Goal: Information Seeking & Learning: Learn about a topic

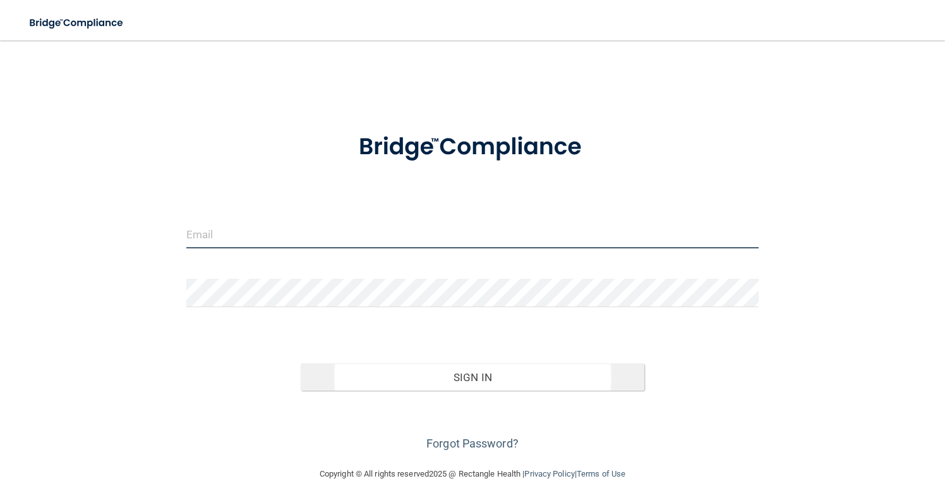
type input "[PERSON_NAME][EMAIL_ADDRESS][DOMAIN_NAME]"
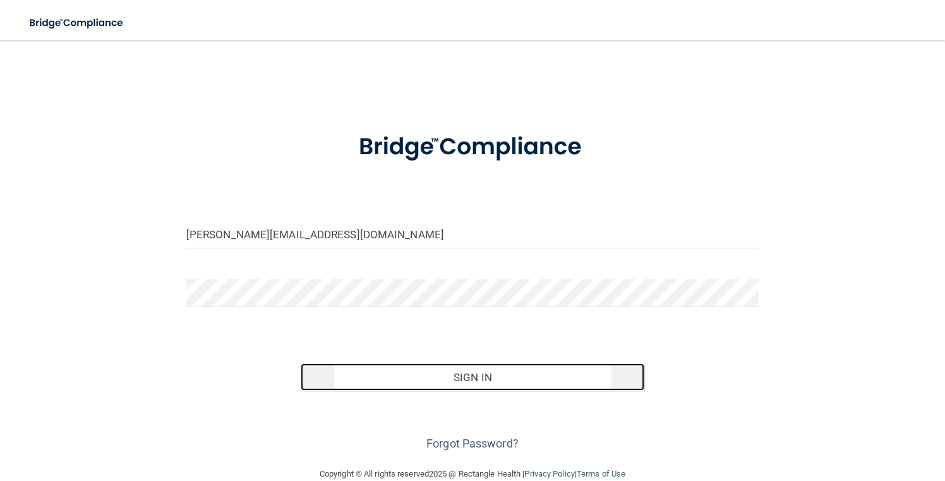
click at [435, 368] on button "Sign In" at bounding box center [473, 377] width 344 height 28
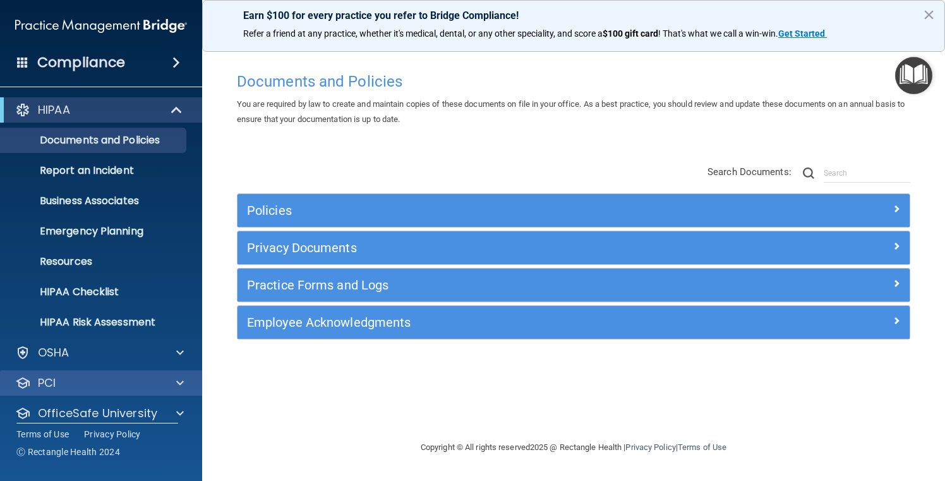
scroll to position [44, 0]
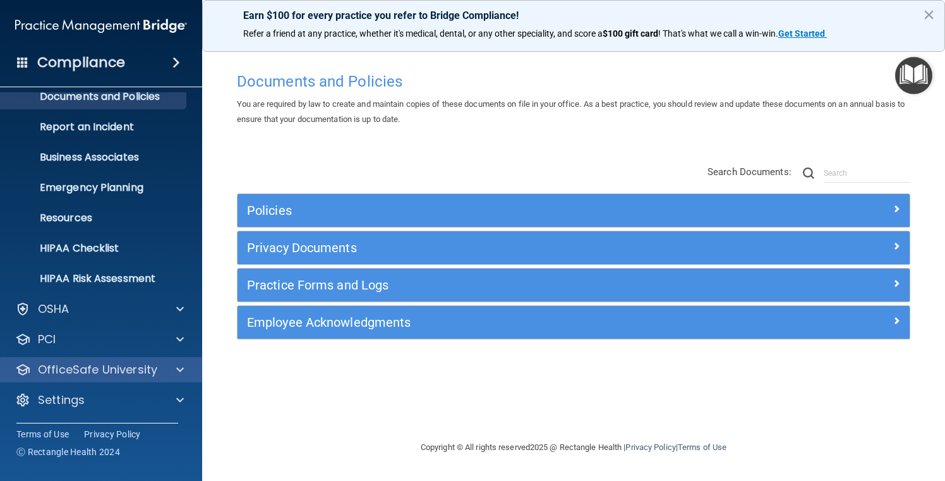
click at [114, 378] on div "OfficeSafe University" at bounding box center [101, 369] width 203 height 25
click at [105, 370] on p "OfficeSafe University" at bounding box center [97, 369] width 119 height 15
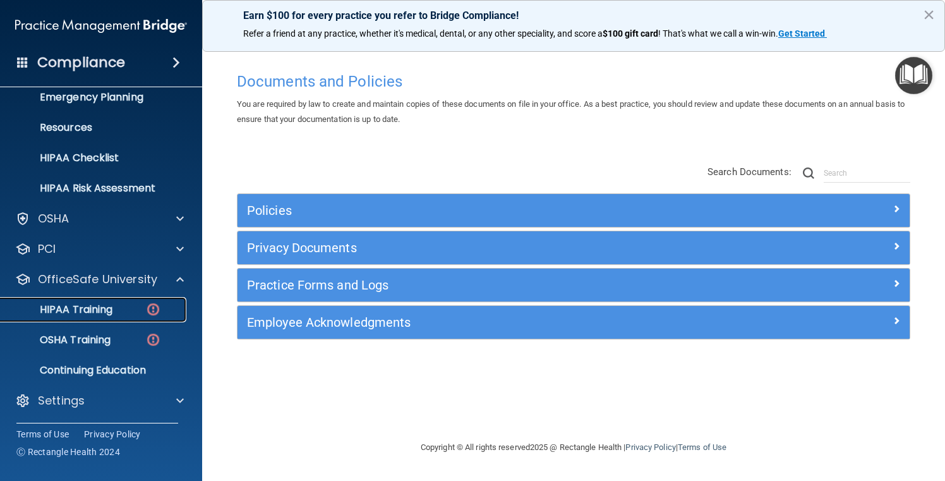
click at [119, 300] on link "HIPAA Training" at bounding box center [86, 309] width 199 height 25
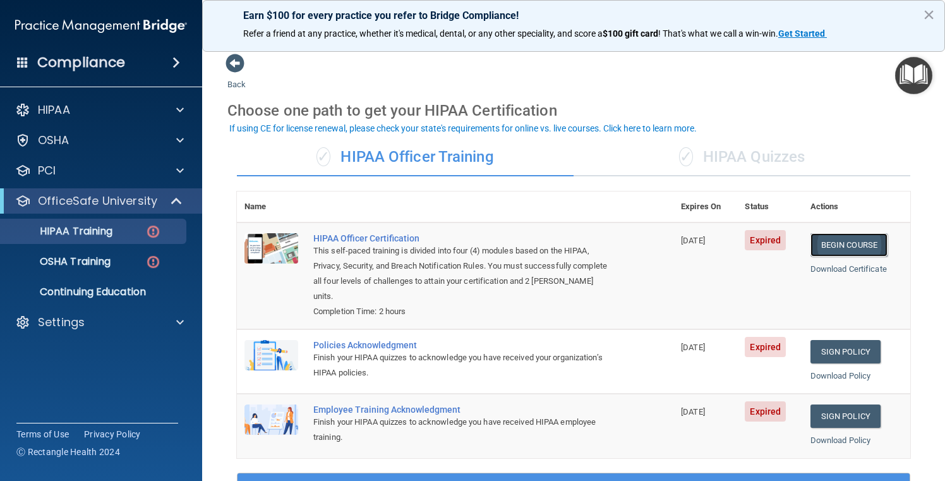
click at [858, 235] on link "Begin Course" at bounding box center [849, 244] width 77 height 23
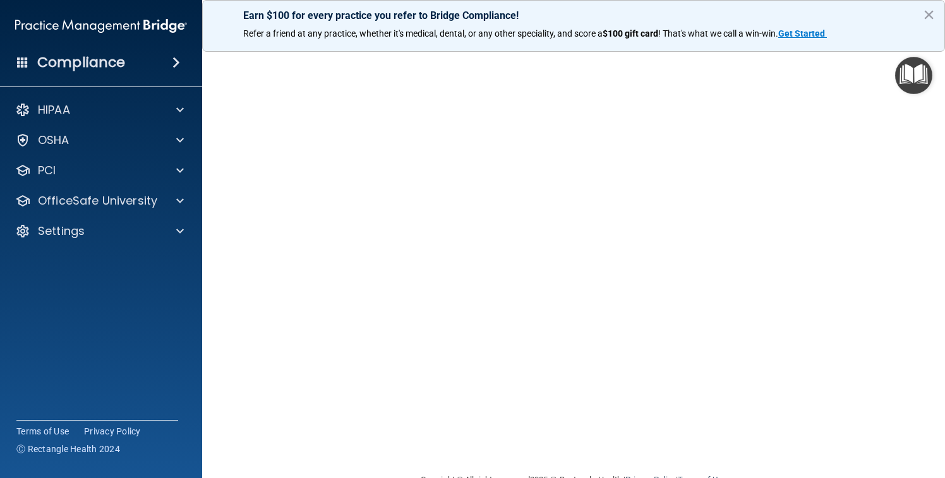
scroll to position [30, 0]
click at [928, 17] on button "×" at bounding box center [929, 14] width 12 height 20
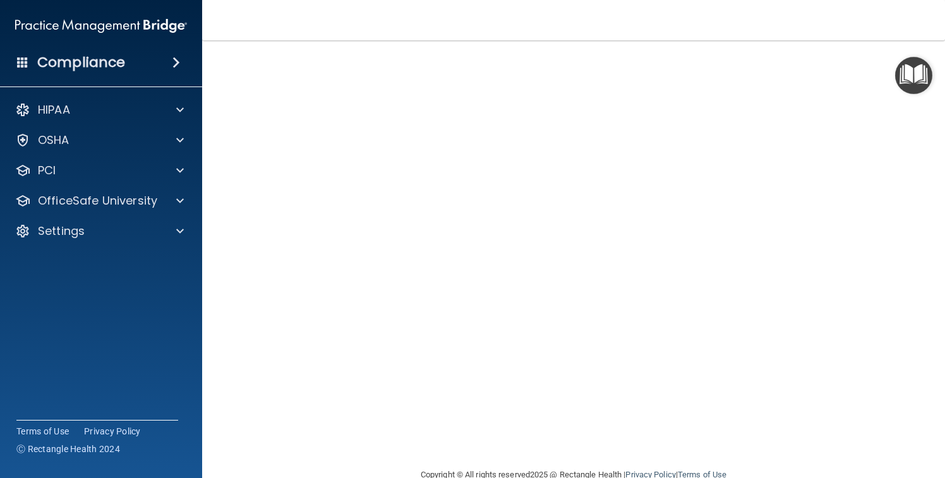
scroll to position [56, 0]
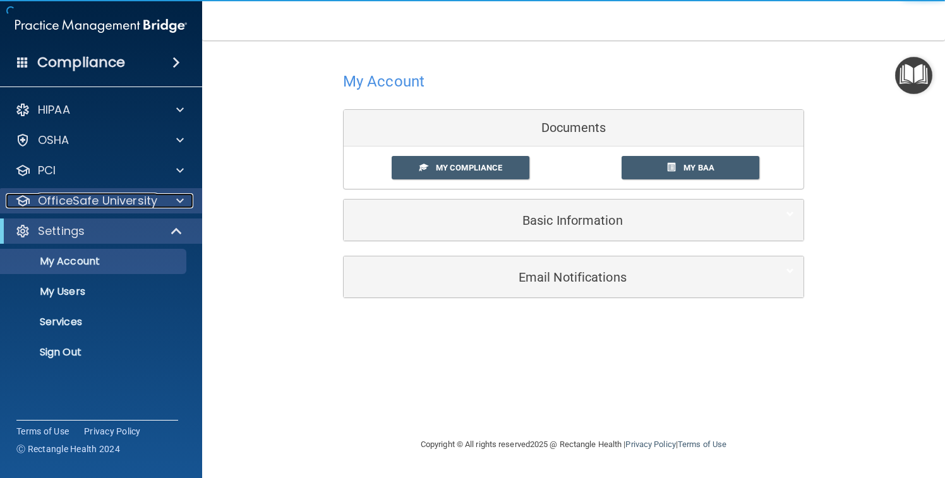
click at [111, 194] on p "OfficeSafe University" at bounding box center [97, 200] width 119 height 15
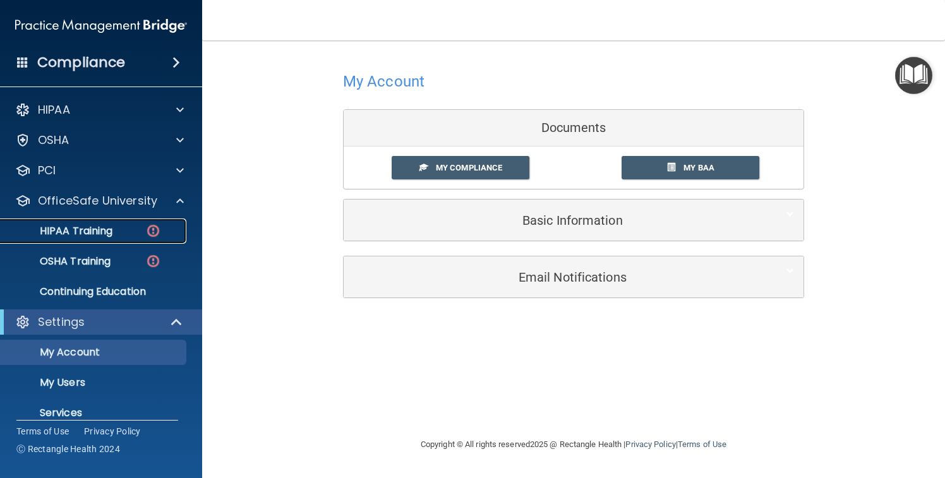
click at [151, 236] on img at bounding box center [153, 231] width 16 height 16
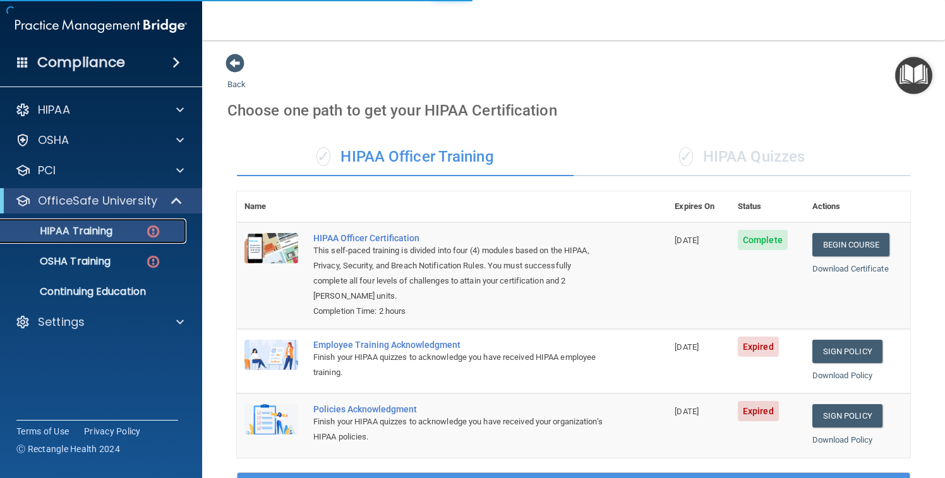
click at [70, 234] on p "HIPAA Training" at bounding box center [60, 231] width 104 height 13
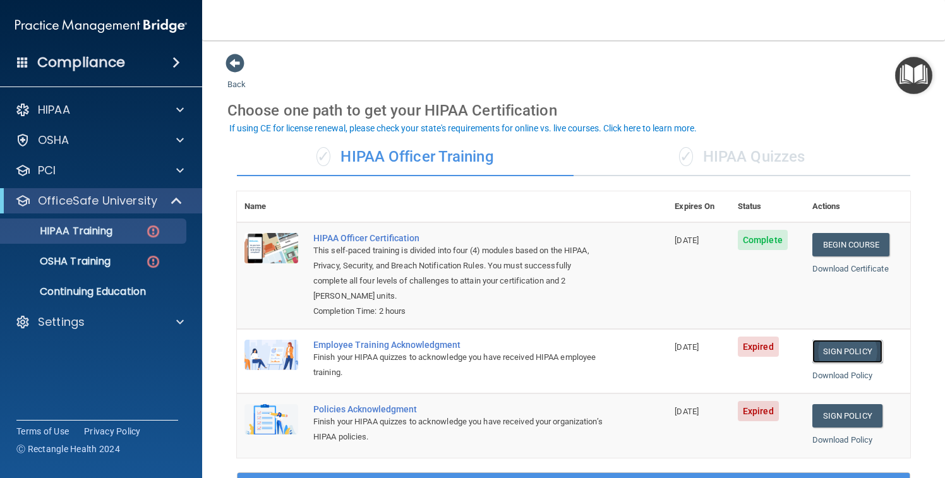
click at [837, 352] on link "Sign Policy" at bounding box center [848, 351] width 70 height 23
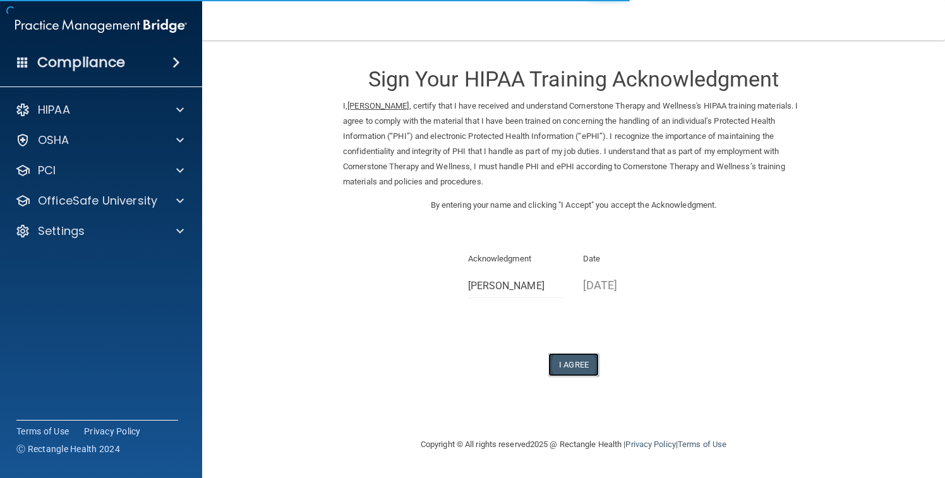
click at [566, 367] on button "I Agree" at bounding box center [574, 364] width 51 height 23
click at [579, 367] on button "I Agree" at bounding box center [574, 364] width 51 height 23
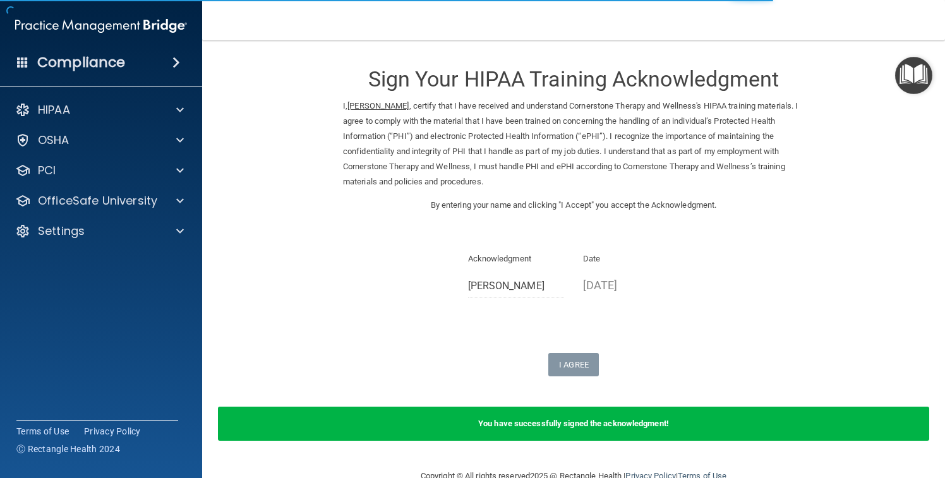
click at [504, 312] on div "Sign Your HIPAA Training Acknowledgment I, Jennifer Clarke , certify that I hav…" at bounding box center [573, 215] width 461 height 324
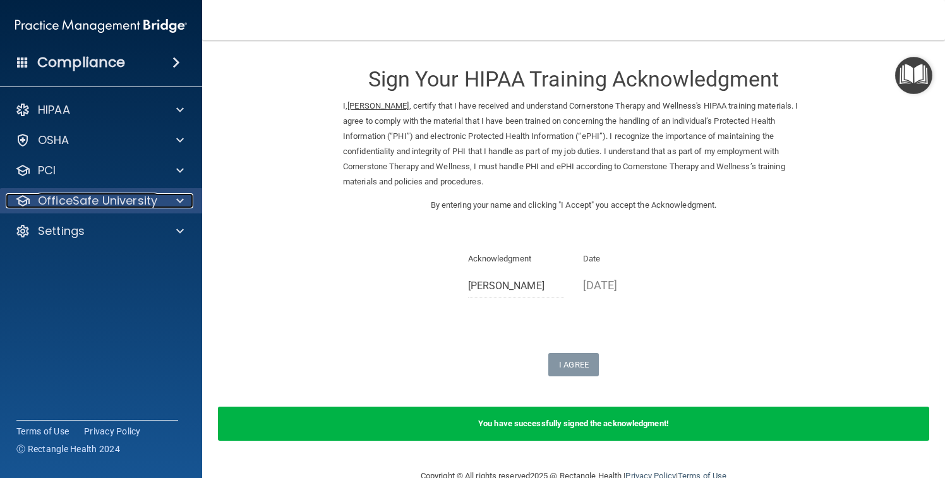
click at [159, 199] on div "OfficeSafe University" at bounding box center [84, 200] width 157 height 15
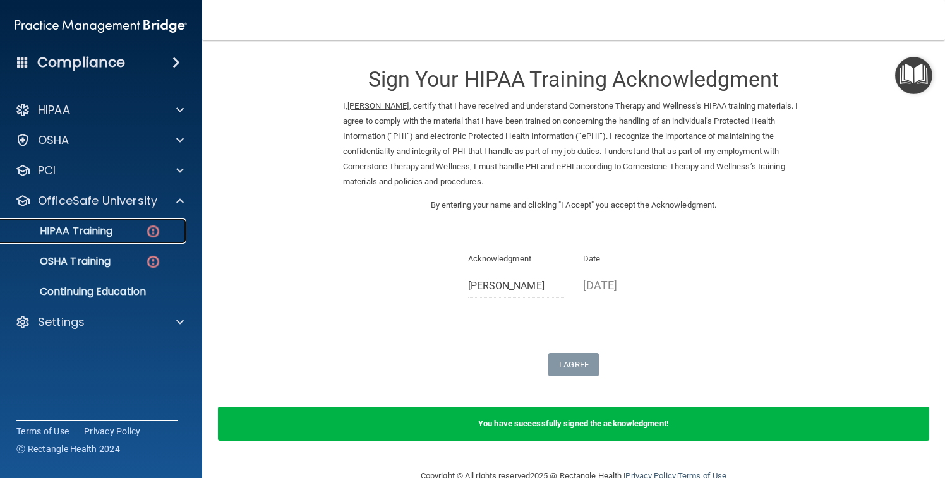
click at [138, 230] on div "HIPAA Training" at bounding box center [94, 231] width 173 height 13
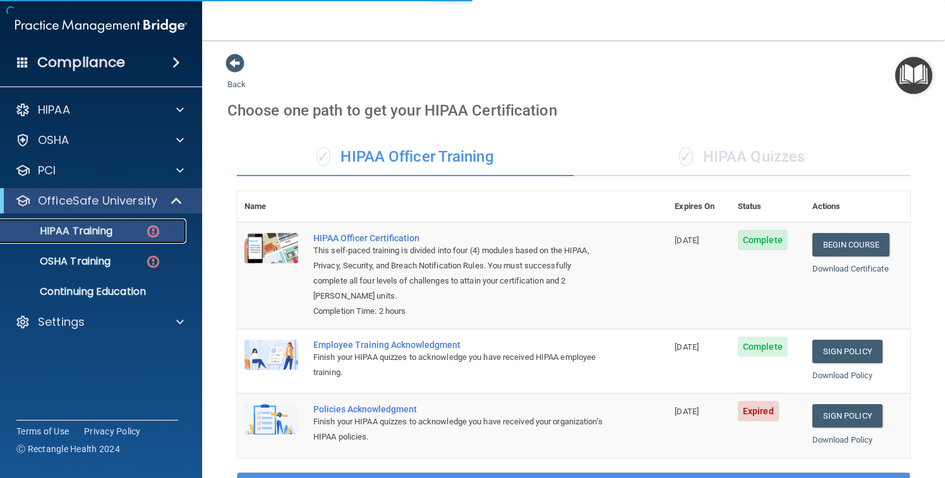
click at [109, 241] on link "HIPAA Training" at bounding box center [86, 231] width 199 height 25
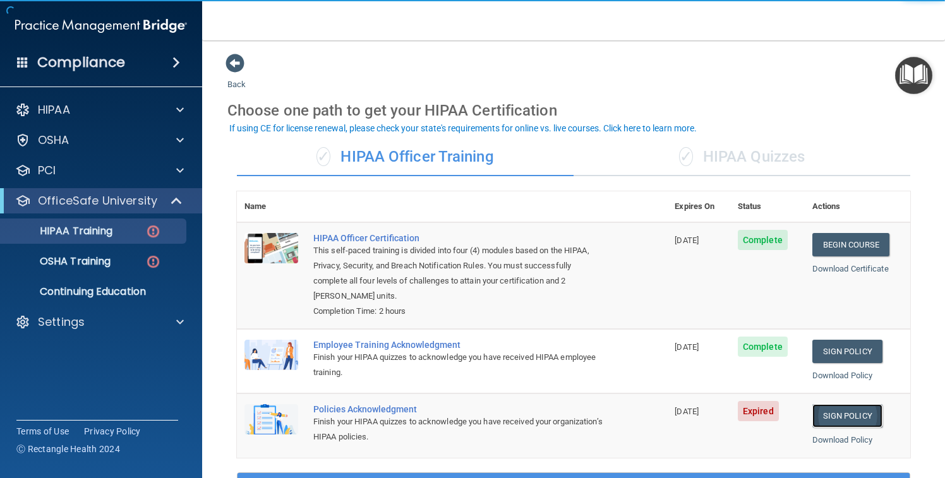
click at [855, 412] on link "Sign Policy" at bounding box center [848, 415] width 70 height 23
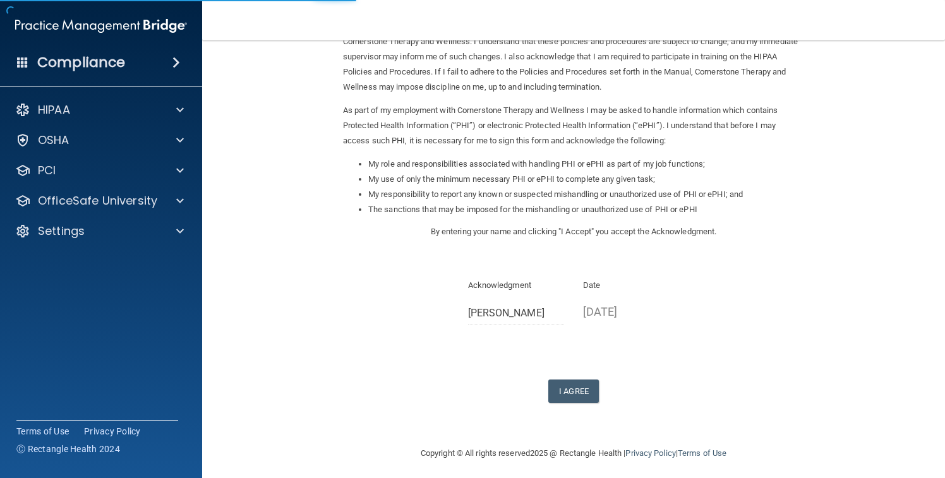
scroll to position [100, 0]
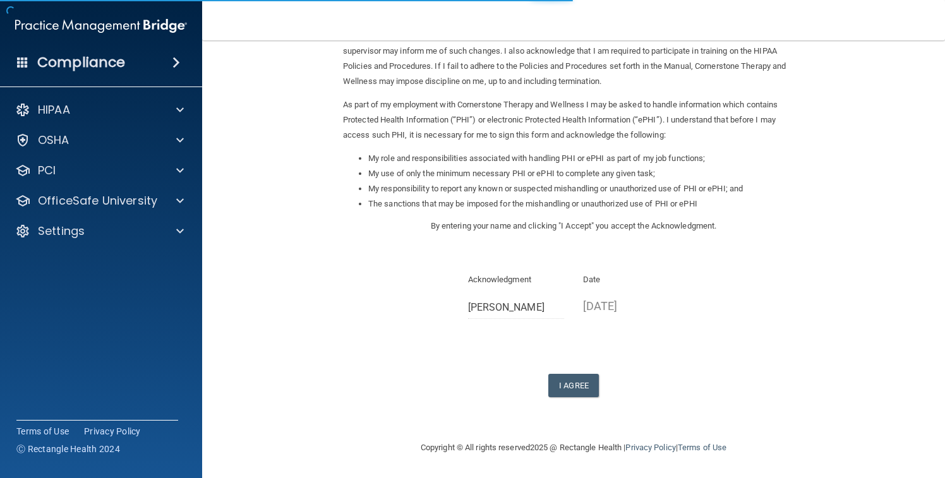
click at [564, 360] on div "Sign Your HIPAA Policies Acknowledgment I, Jennifer Clarke , have been given th…" at bounding box center [573, 175] width 461 height 445
click at [579, 394] on button "I Agree" at bounding box center [574, 385] width 51 height 23
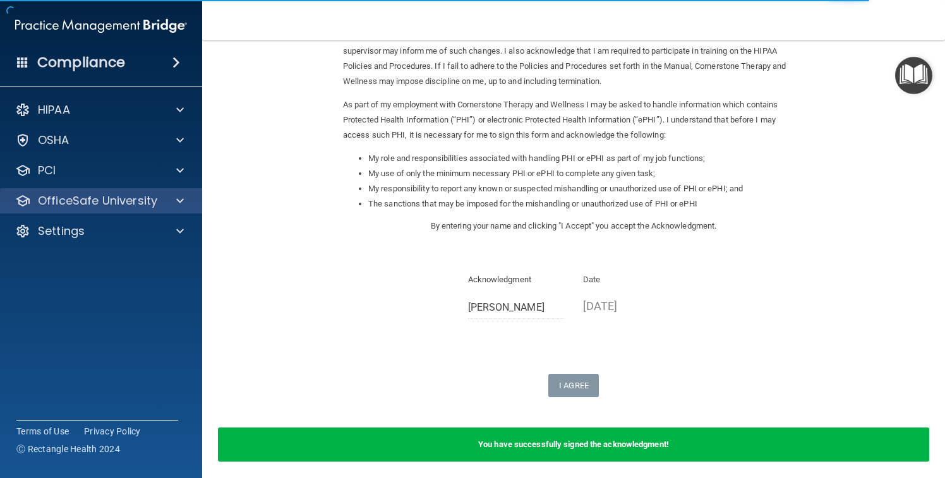
click at [123, 211] on div "OfficeSafe University" at bounding box center [101, 200] width 203 height 25
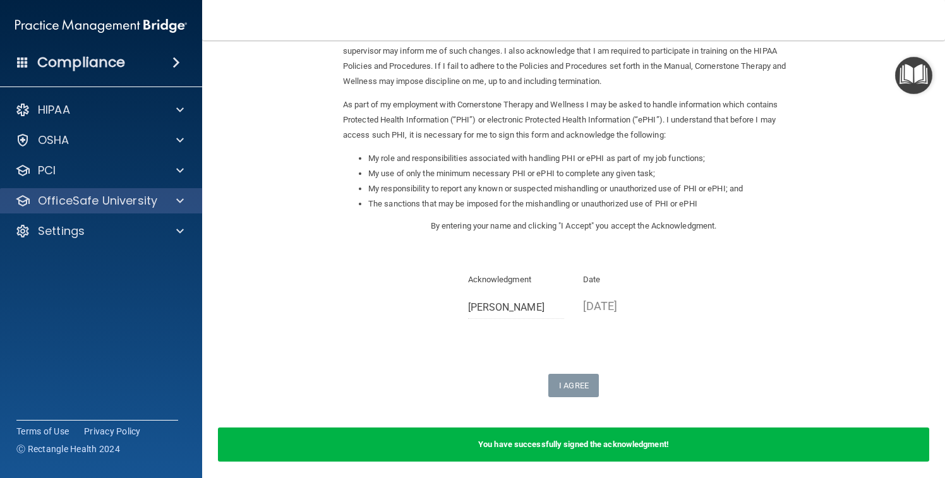
click at [123, 211] on div "OfficeSafe University" at bounding box center [101, 200] width 203 height 25
click at [179, 214] on div "HIPAA Documents and Policies Report an Incident Business Associates Emergency P…" at bounding box center [101, 173] width 203 height 162
click at [173, 205] on div at bounding box center [178, 200] width 32 height 15
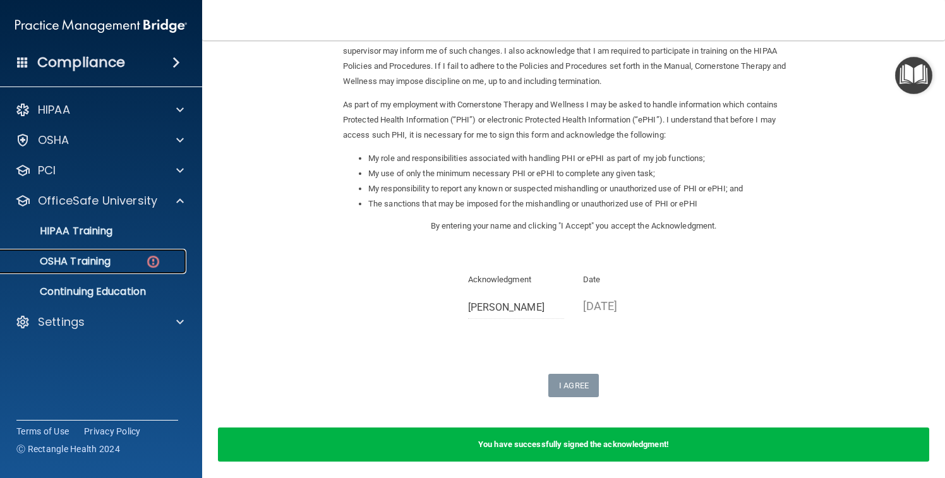
click at [112, 256] on div "OSHA Training" at bounding box center [94, 261] width 173 height 13
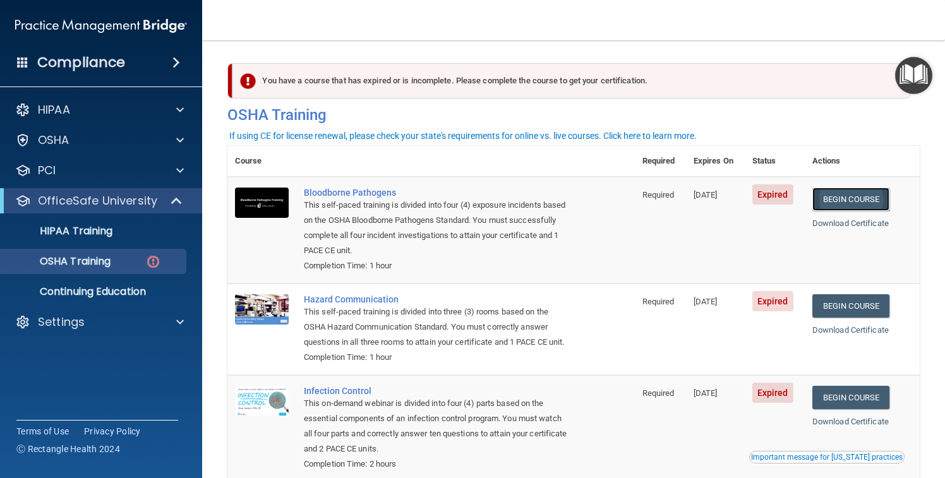
click at [865, 207] on link "Begin Course" at bounding box center [851, 199] width 77 height 23
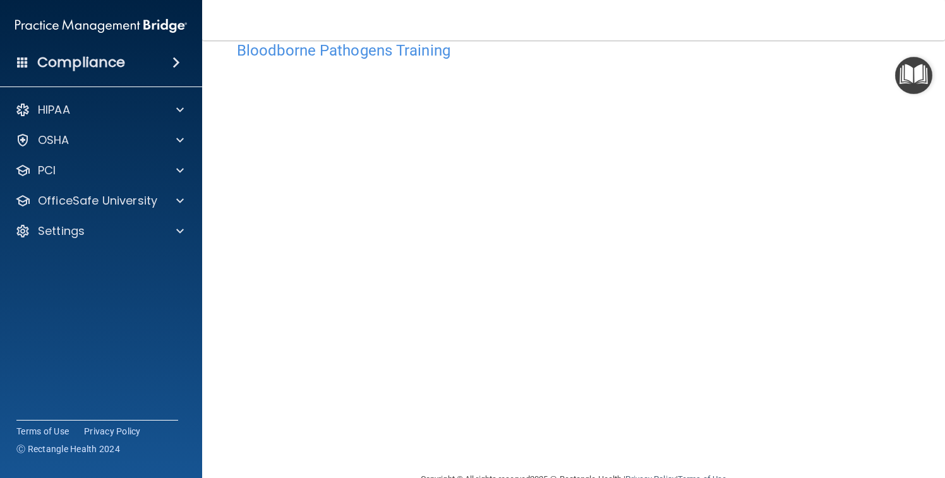
scroll to position [38, 0]
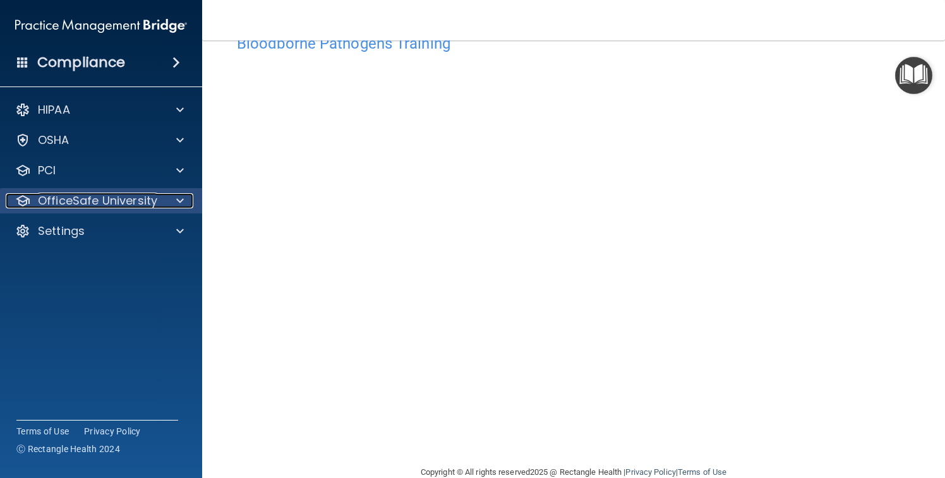
click at [126, 198] on p "OfficeSafe University" at bounding box center [97, 200] width 119 height 15
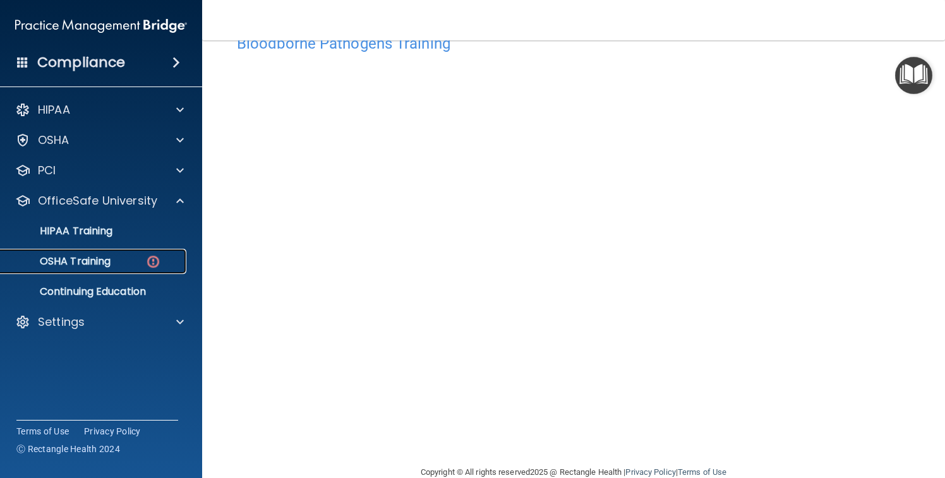
click at [130, 259] on div "OSHA Training" at bounding box center [94, 261] width 173 height 13
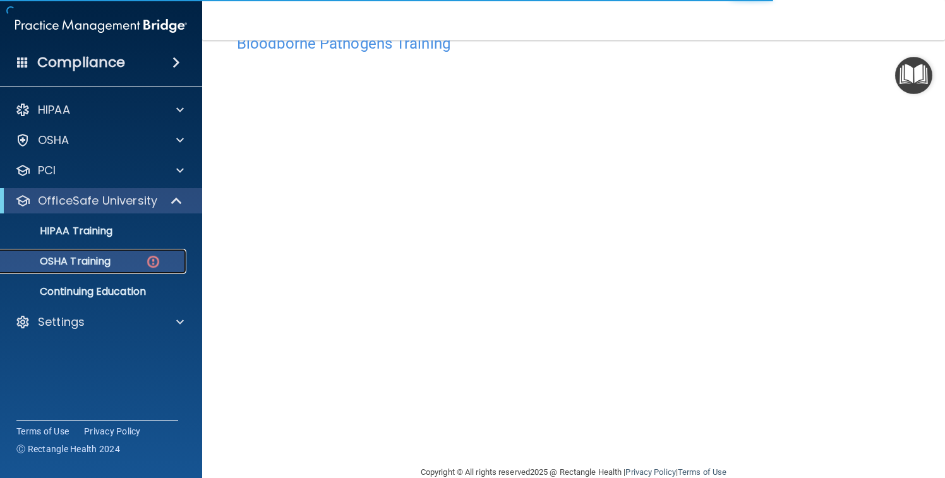
click at [132, 263] on div "OSHA Training" at bounding box center [94, 261] width 173 height 13
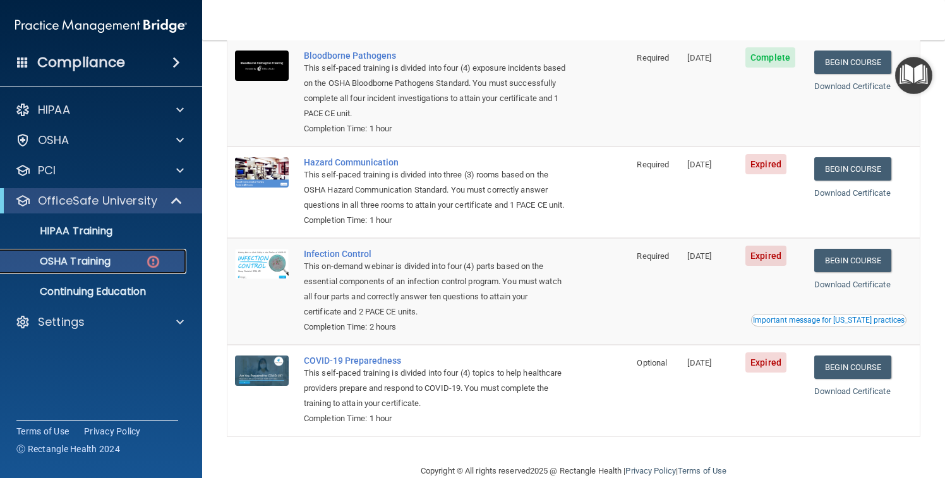
scroll to position [117, 0]
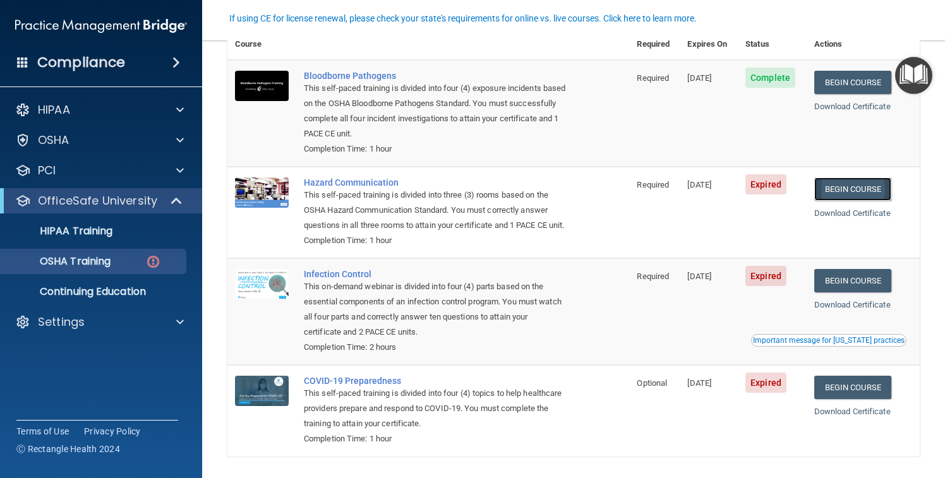
click at [853, 188] on link "Begin Course" at bounding box center [853, 189] width 77 height 23
